Goal: Check status

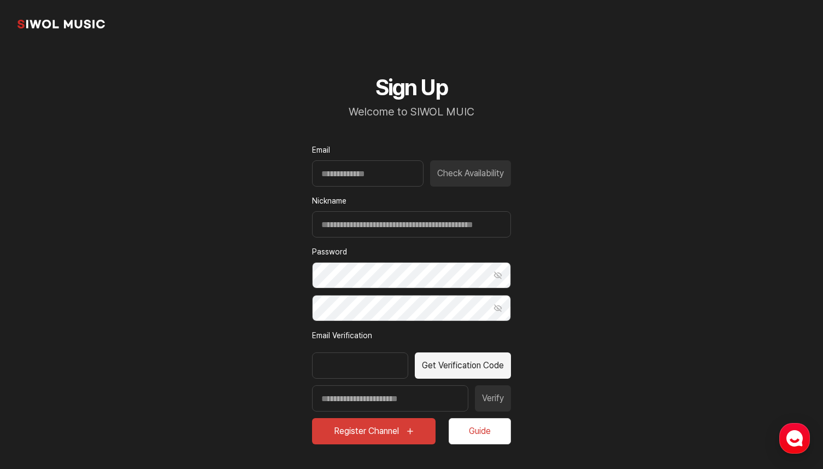
click at [86, 19] on link "common.brand" at bounding box center [60, 24] width 87 height 22
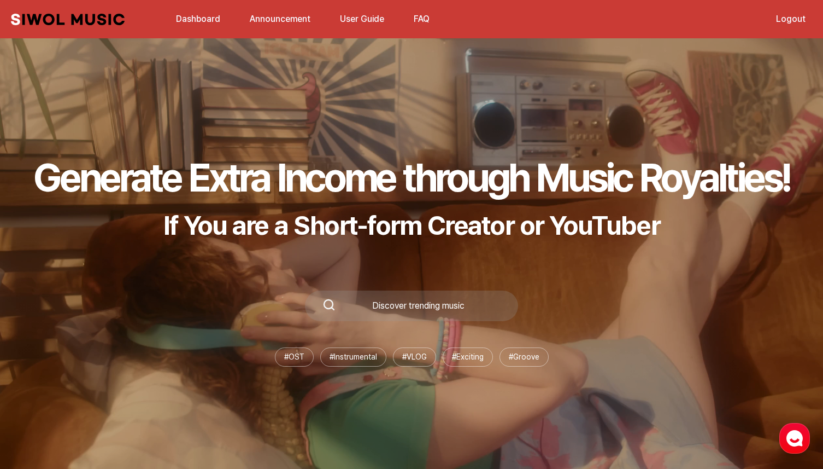
click at [204, 24] on link "Dashboard" at bounding box center [197, 19] width 57 height 24
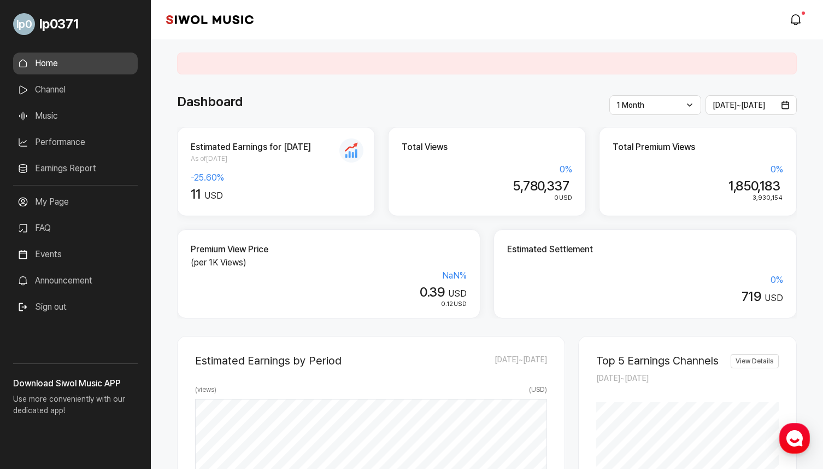
click at [48, 130] on ul "Home Channel Music Performance Earnings Report More" at bounding box center [75, 118] width 125 height 132
click at [61, 147] on link "Performance" at bounding box center [75, 142] width 125 height 22
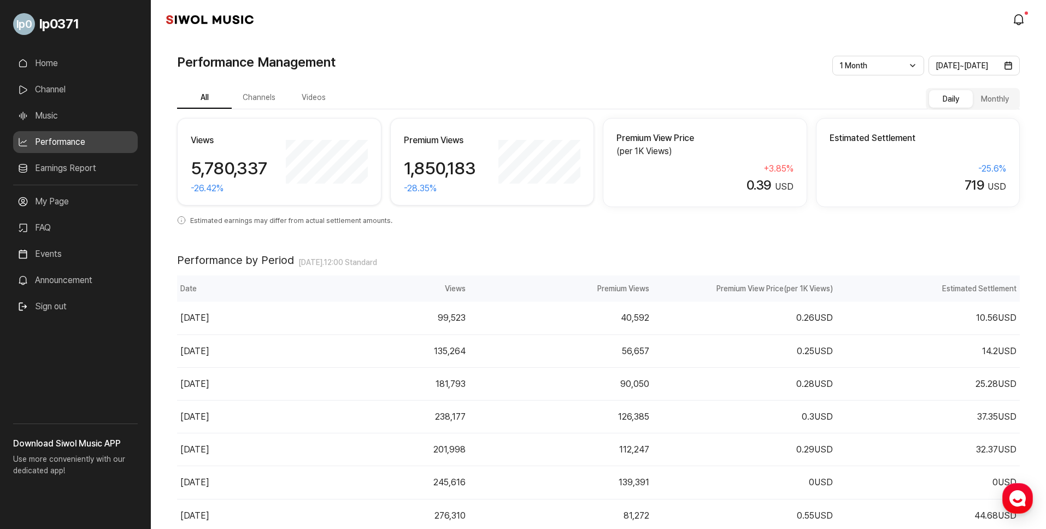
click at [68, 176] on link "Earnings Report" at bounding box center [75, 168] width 125 height 22
click at [69, 173] on link "Earnings Report" at bounding box center [75, 168] width 125 height 22
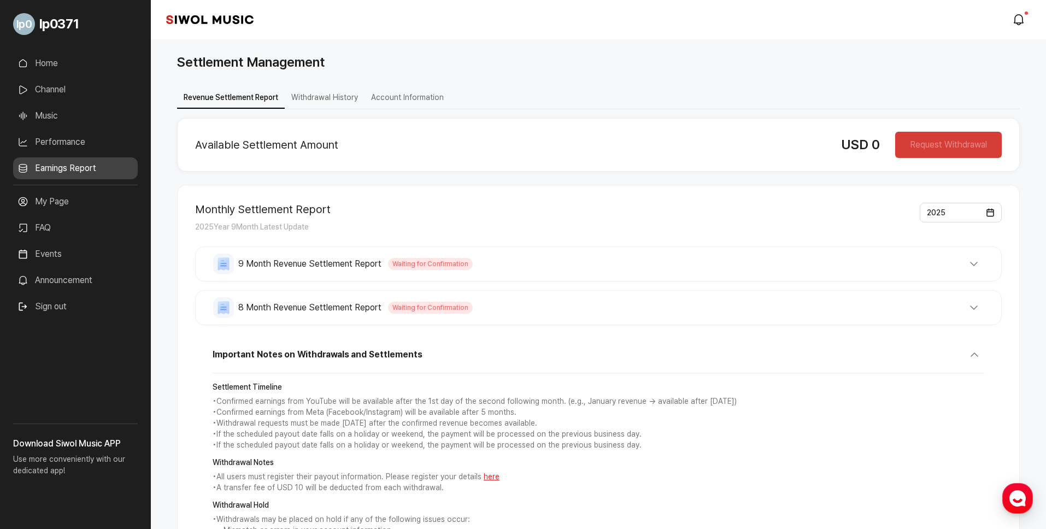
click at [541, 313] on button "8 Month Revenue Settlement Report Waiting for Confirmation" at bounding box center [598, 307] width 771 height 21
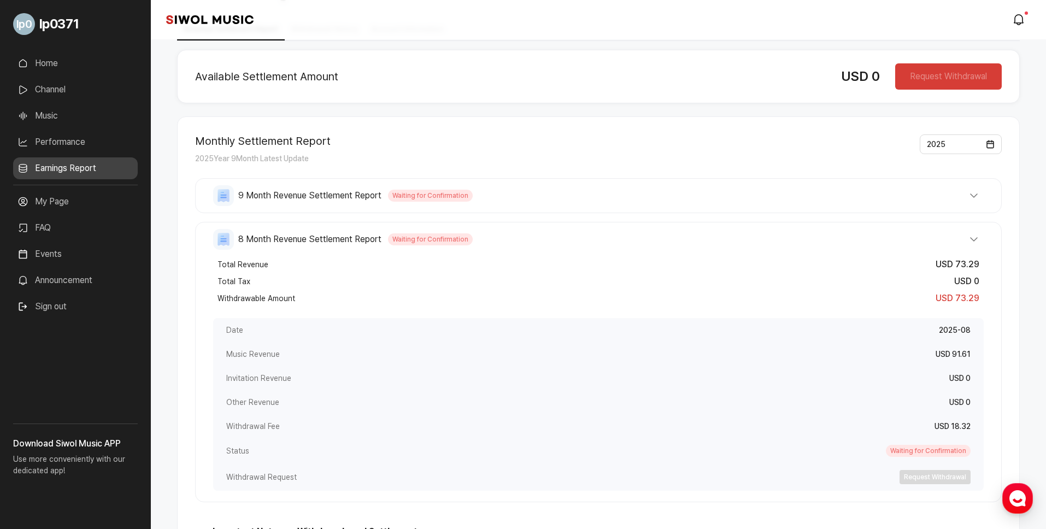
scroll to position [71, 0]
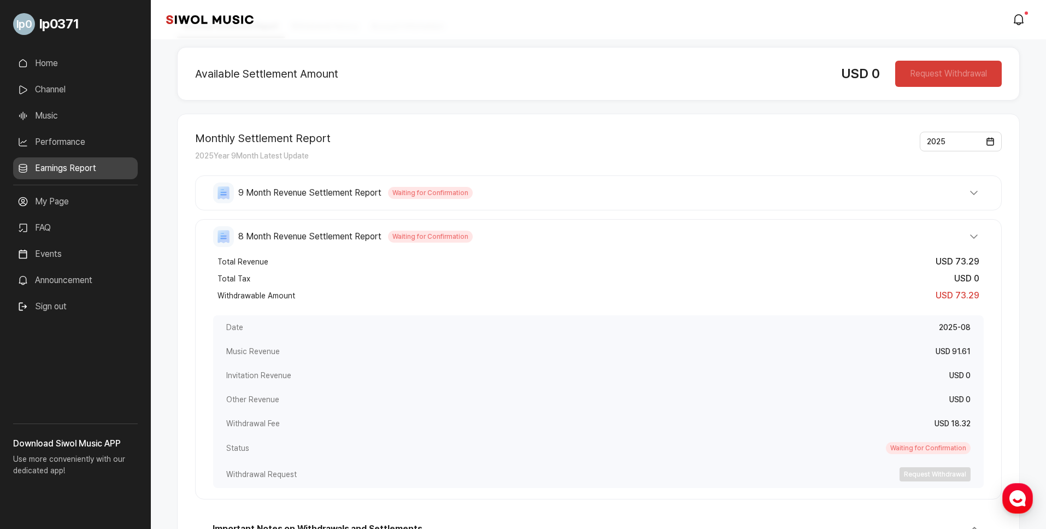
click at [470, 196] on button "9 Month Revenue Settlement Report Waiting for Confirmation" at bounding box center [598, 193] width 771 height 21
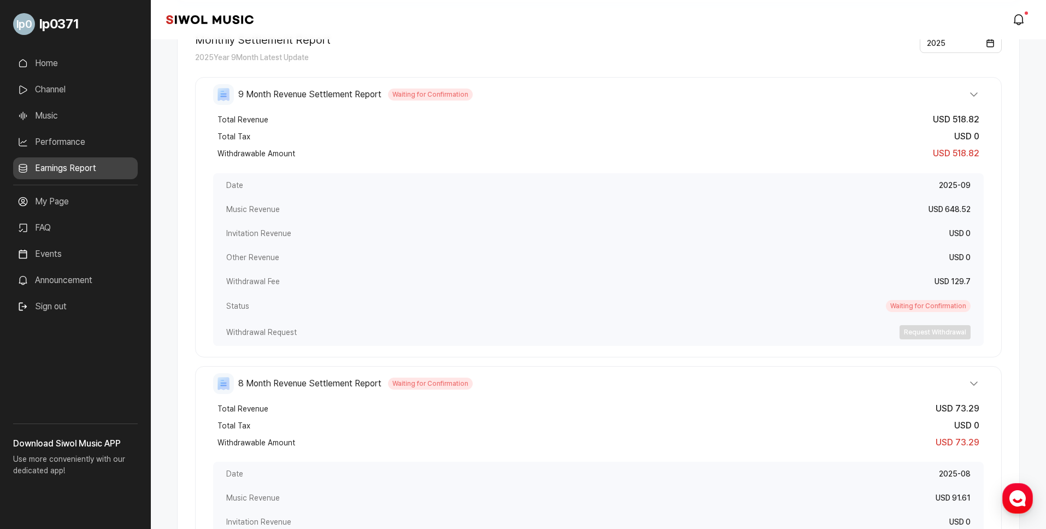
scroll to position [172, 0]
drag, startPoint x: 946, startPoint y: 282, endPoint x: 985, endPoint y: 279, distance: 38.3
click at [823, 279] on div "9 Month Revenue Settlement Report Waiting for Confirmation Total Revenue USD 51…" at bounding box center [598, 214] width 807 height 280
drag, startPoint x: 933, startPoint y: 211, endPoint x: 952, endPoint y: 211, distance: 19.1
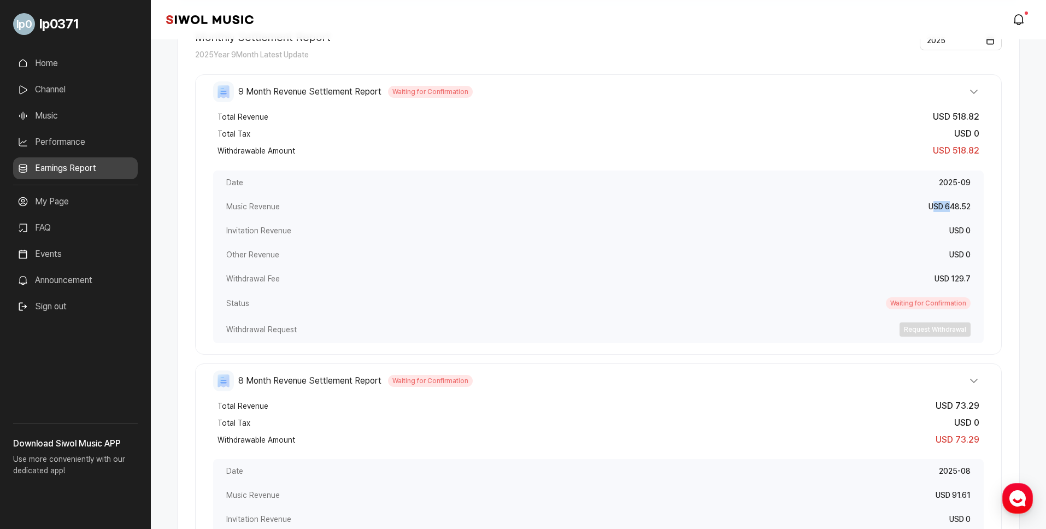
click at [823, 211] on div "USD 648.52" at bounding box center [950, 206] width 42 height 11
click at [599, 119] on div "Total Revenue USD 518.82" at bounding box center [598, 117] width 771 height 17
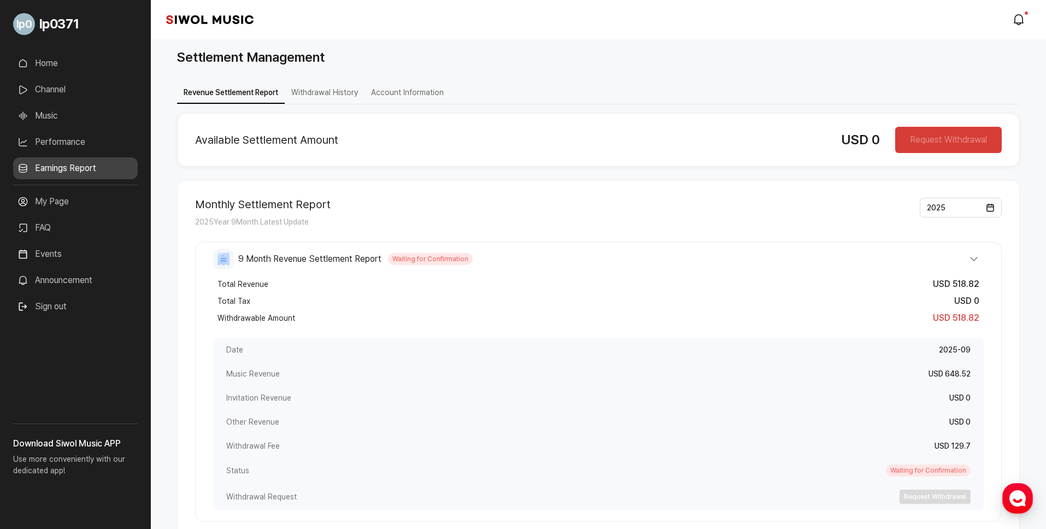
scroll to position [0, 0]
